Goal: Transaction & Acquisition: Purchase product/service

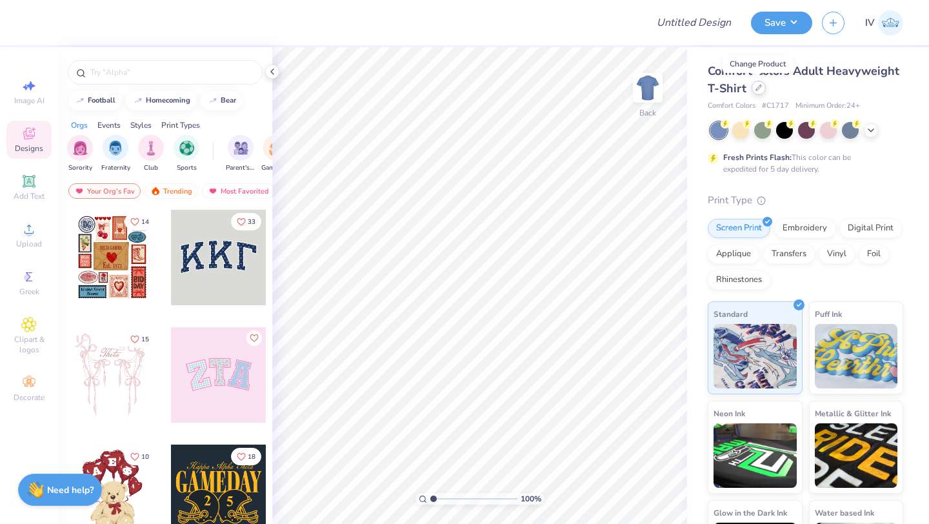
click at [757, 94] on div at bounding box center [759, 88] width 14 height 14
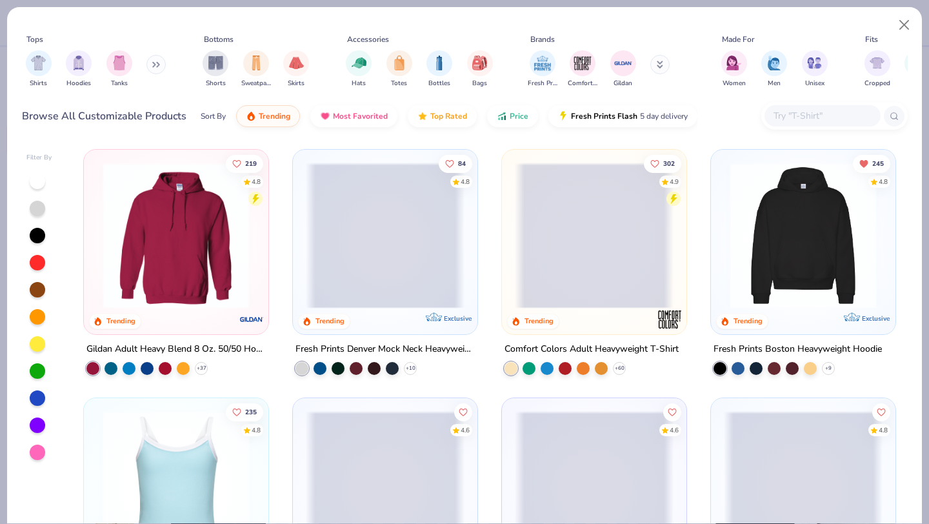
click at [359, 228] on span at bounding box center [385, 236] width 159 height 146
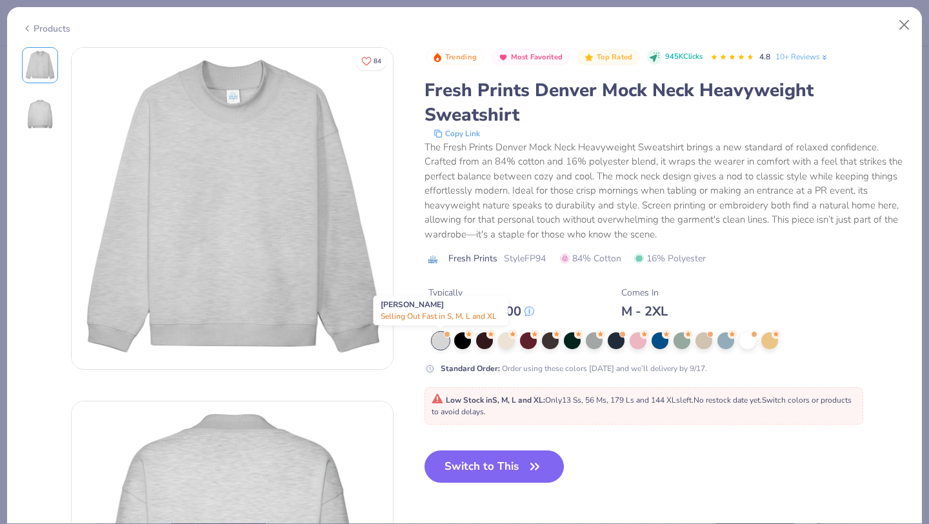
click at [442, 341] on div at bounding box center [440, 340] width 17 height 17
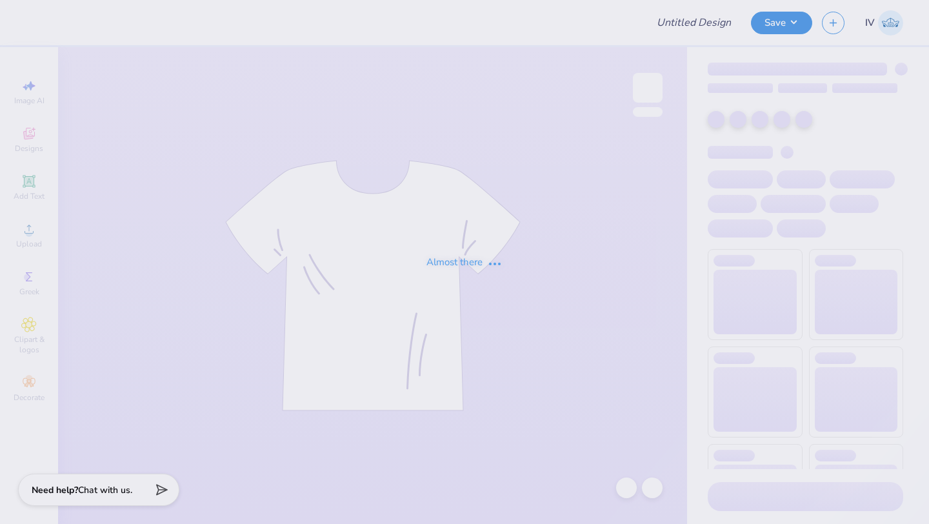
type input "Sweat sets for coco Marie!"
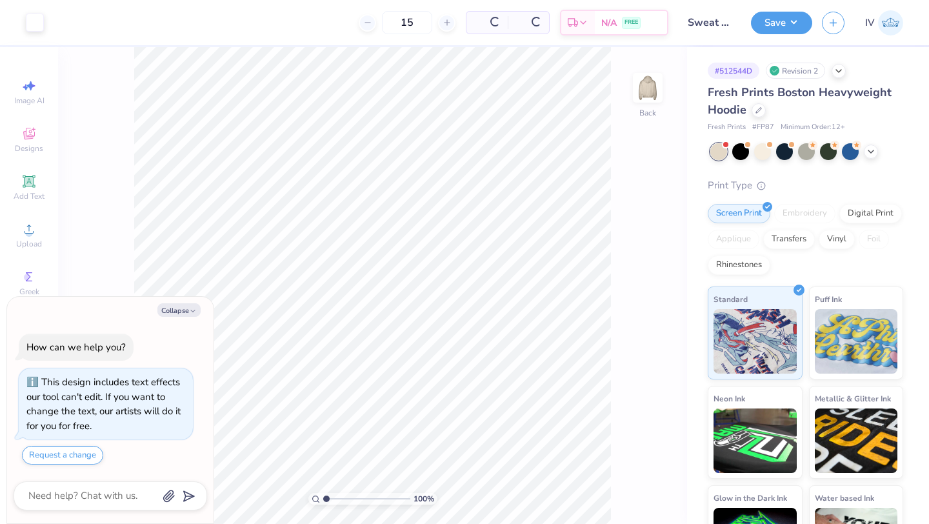
scroll to position [36, 0]
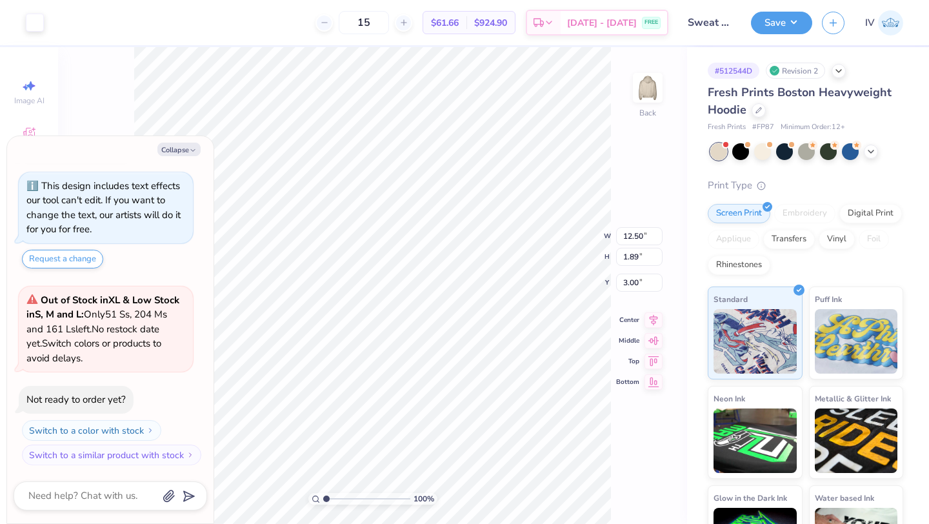
type textarea "x"
